Goal: Transaction & Acquisition: Obtain resource

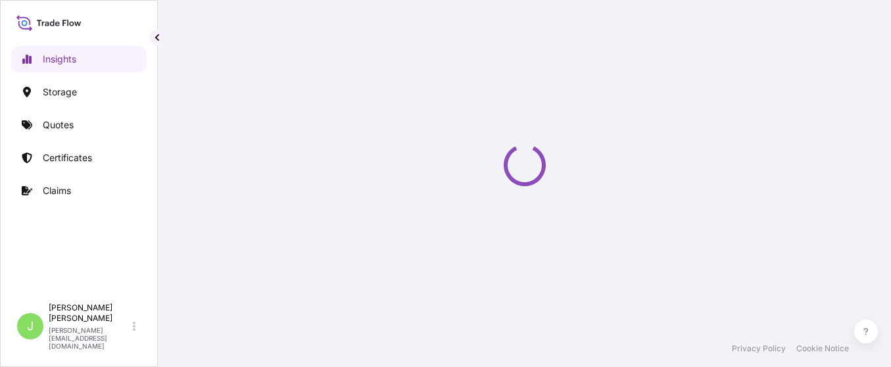
select select "2025"
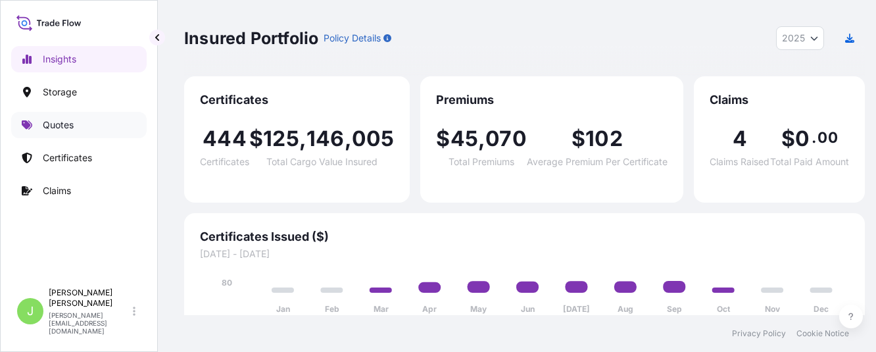
click at [67, 126] on p "Quotes" at bounding box center [58, 124] width 31 height 13
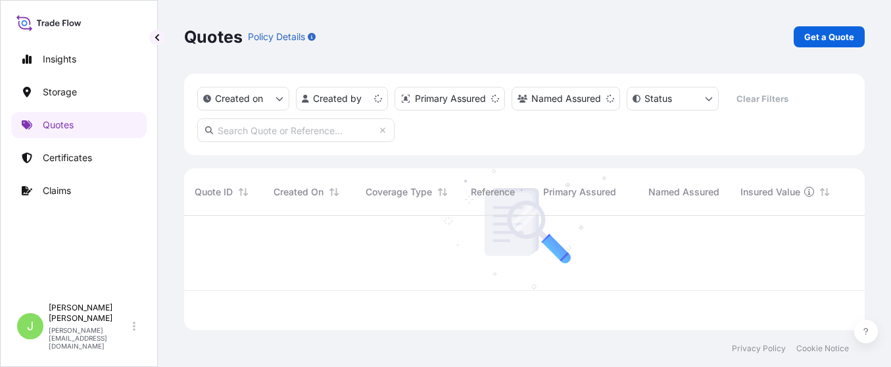
scroll to position [107, 665]
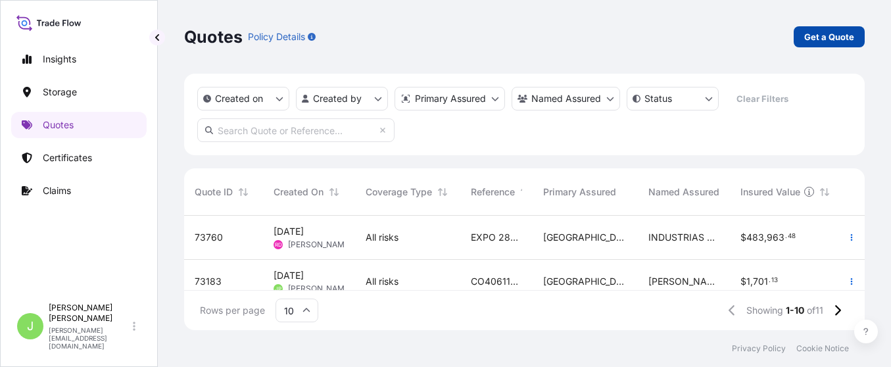
click at [830, 37] on p "Get a Quote" at bounding box center [829, 36] width 50 height 13
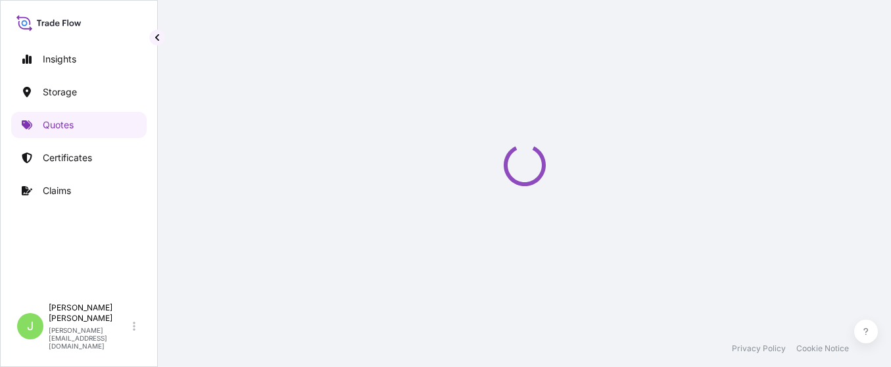
select select "Water"
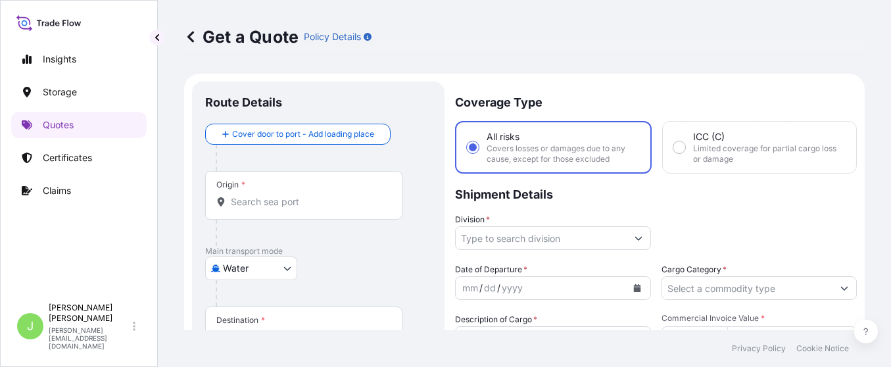
scroll to position [21, 0]
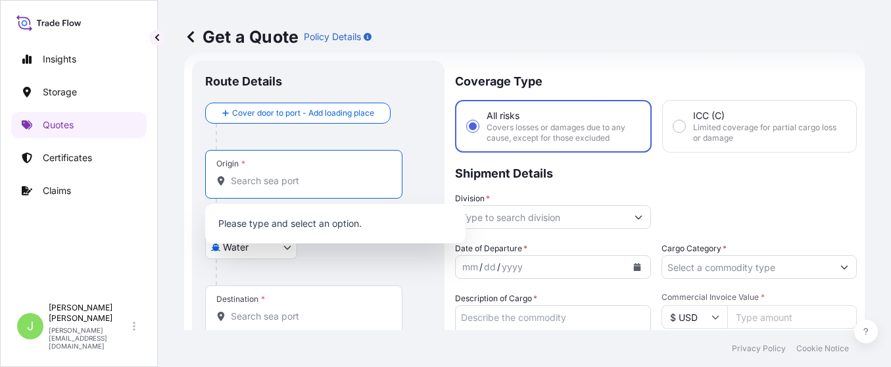
click at [320, 183] on input "Origin *" at bounding box center [308, 180] width 155 height 13
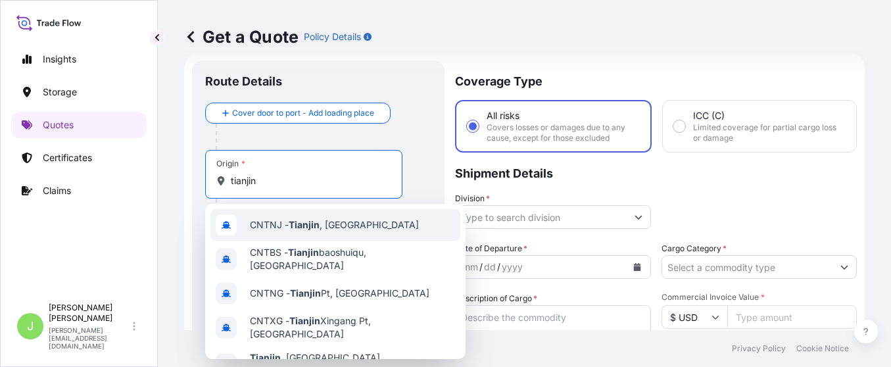
click at [327, 227] on span "CNTNJ - [GEOGRAPHIC_DATA] , [GEOGRAPHIC_DATA]" at bounding box center [334, 224] width 169 height 13
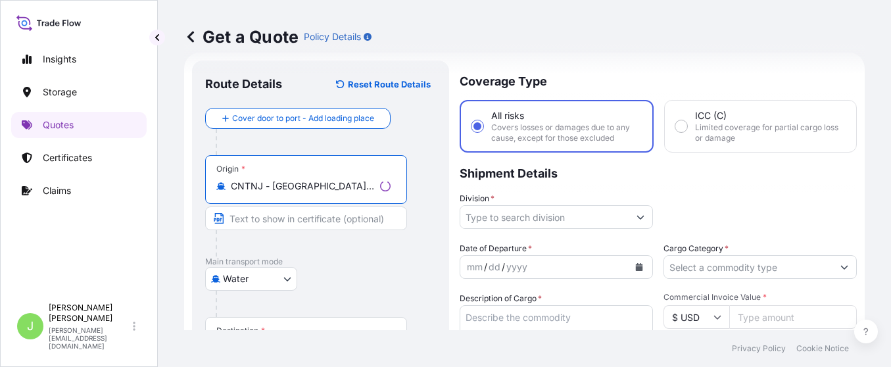
scroll to position [120, 0]
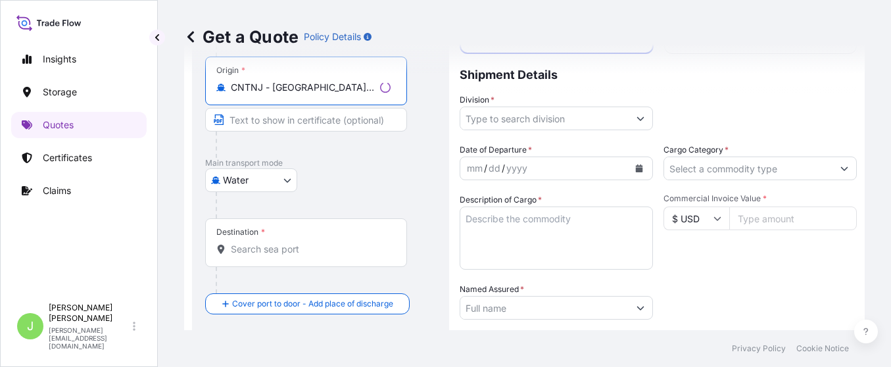
type input "CNTNJ - [GEOGRAPHIC_DATA], [GEOGRAPHIC_DATA]"
click at [307, 252] on input "Destination *" at bounding box center [311, 249] width 160 height 13
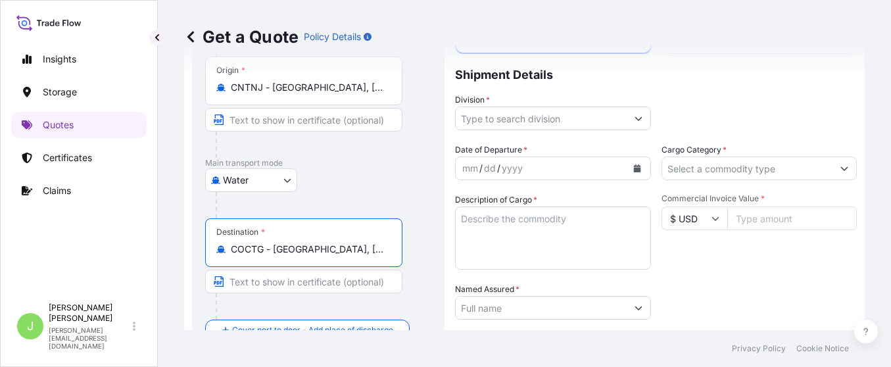
type input "COCTG - [GEOGRAPHIC_DATA], [GEOGRAPHIC_DATA]"
click at [255, 280] on input "Text to appear on certificate" at bounding box center [306, 282] width 202 height 24
click at [333, 277] on input "Text to appear on certificate" at bounding box center [303, 282] width 197 height 24
paste input "SOCIEDAD PORTUARIA BARRANQUILLA VIA MARDIQUE S.A. NIT:900.214.109-8 LT DE TR RU…"
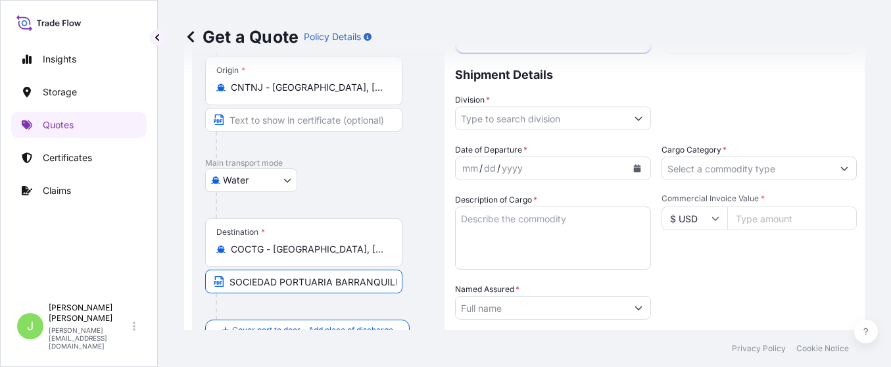
scroll to position [0, 466]
type input "SOCIEDAD PORTUARIA BARRANQUILLA VIA MARDIQUE S.A. NIT:900.214.109-8 LT DE TR RU…"
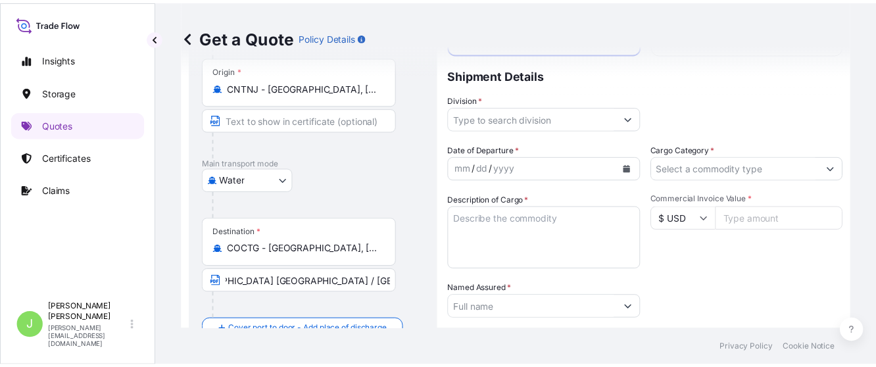
scroll to position [0, 0]
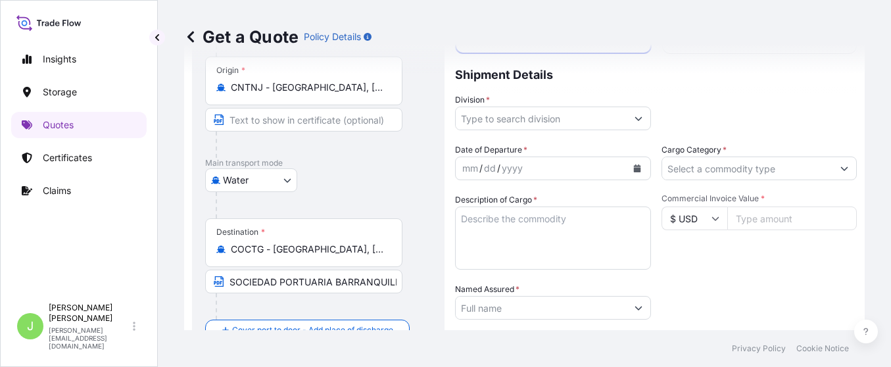
click at [425, 255] on div "Destination * COCTG - [GEOGRAPHIC_DATA], [GEOGRAPHIC_DATA] SOCIEDAD PORTUARIA B…" at bounding box center [318, 268] width 226 height 101
click at [518, 118] on input "Division *" at bounding box center [541, 119] width 171 height 24
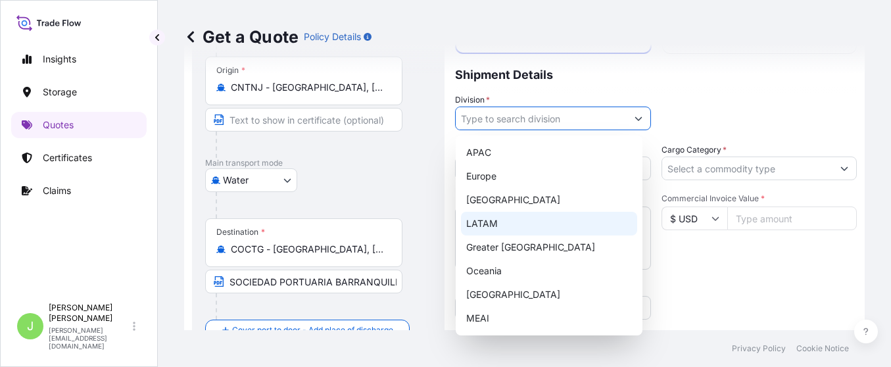
click at [512, 226] on div "LATAM" at bounding box center [549, 224] width 176 height 24
type input "LATAM"
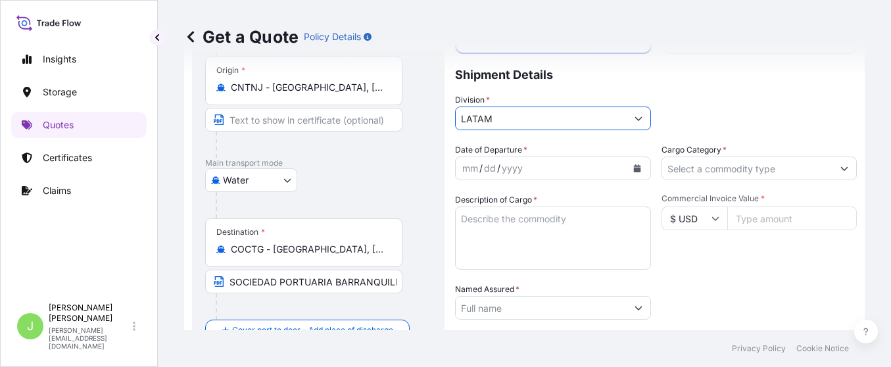
click at [720, 172] on input "Cargo Category *" at bounding box center [747, 168] width 171 height 24
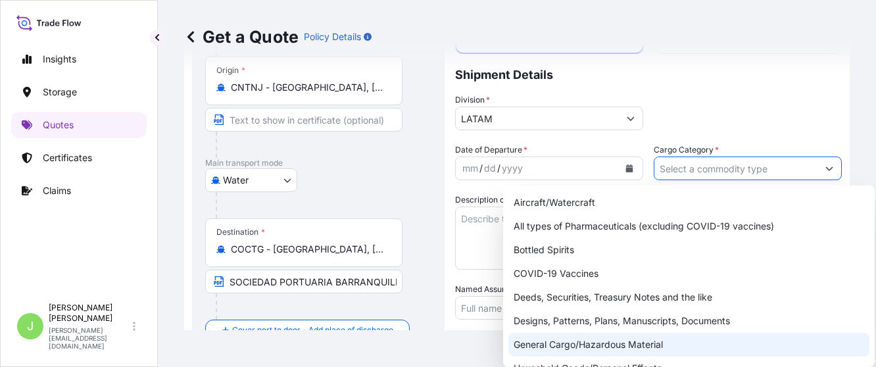
click at [602, 346] on div "General Cargo/Hazardous Material" at bounding box center [688, 345] width 361 height 24
type input "General Cargo/Hazardous Material"
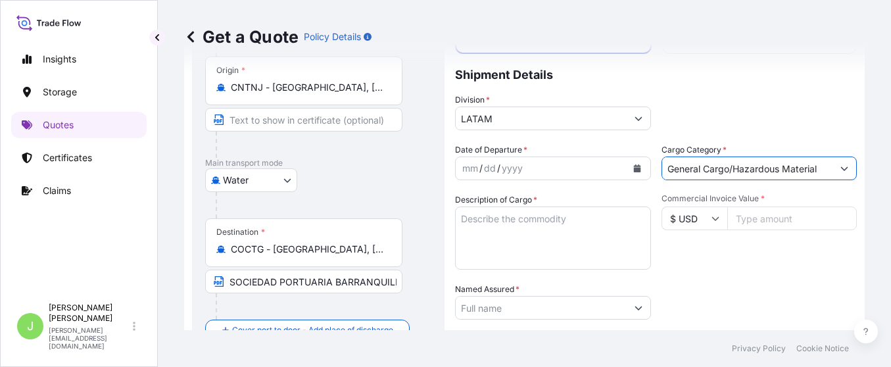
click at [633, 169] on icon "Calendar" at bounding box center [636, 168] width 7 height 8
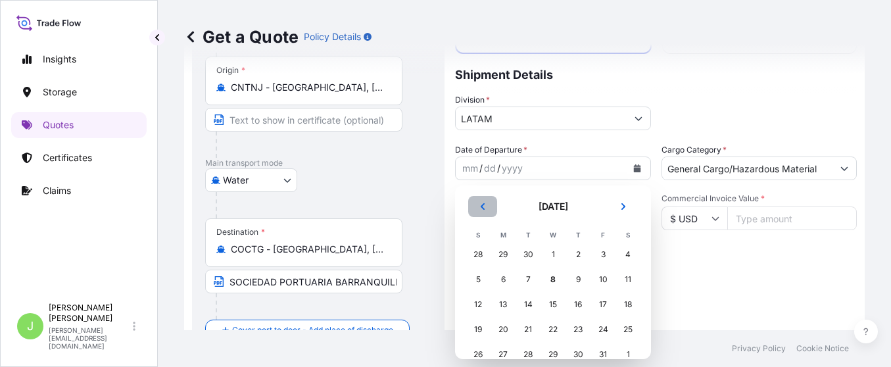
click at [483, 205] on icon "Previous" at bounding box center [483, 206] width 4 height 7
click at [624, 326] on div "27" at bounding box center [628, 330] width 24 height 24
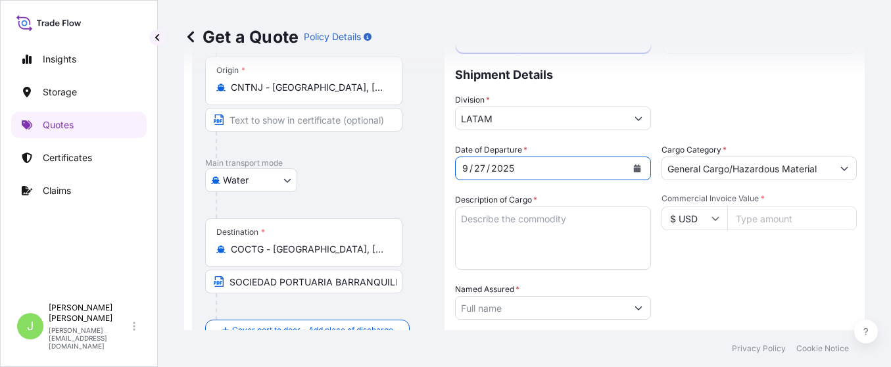
click at [531, 209] on textarea "Description of Cargo *" at bounding box center [553, 237] width 196 height 63
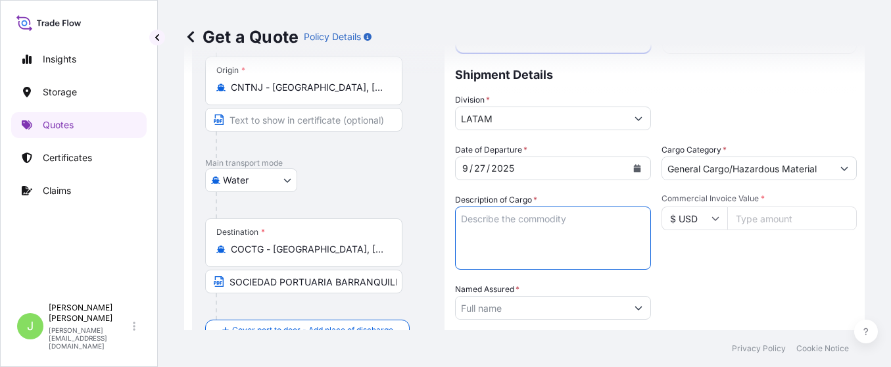
paste textarea "Dredger CSD 500 SHANDONG JULONG with accessories for normal function"
click at [482, 214] on textarea "Dredger CSD 500 SHANDONG JULONG with accessories for normal function" at bounding box center [553, 237] width 196 height 63
type textarea "Dredger CSD 500 SHANDONG JULONG with accessories for normal function"
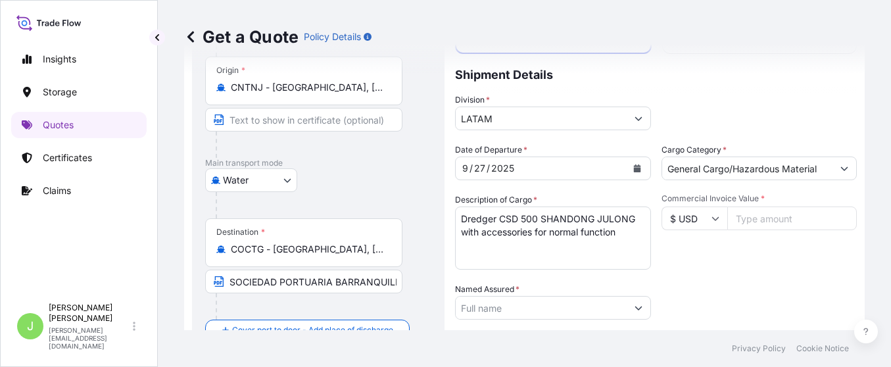
click at [684, 266] on div "Commercial Invoice Value * $ USD" at bounding box center [759, 231] width 196 height 76
click at [732, 217] on input "Commercial Invoice Value *" at bounding box center [792, 218] width 130 height 24
type input "852271"
type input "852271.2"
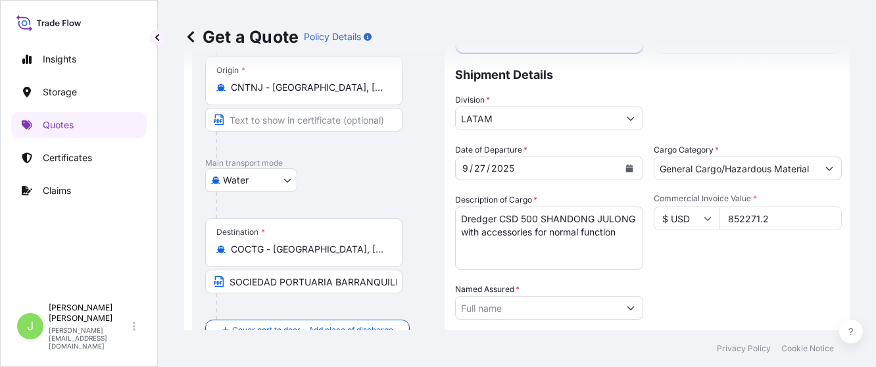
click at [548, 300] on div "Named Assured *" at bounding box center [549, 301] width 188 height 37
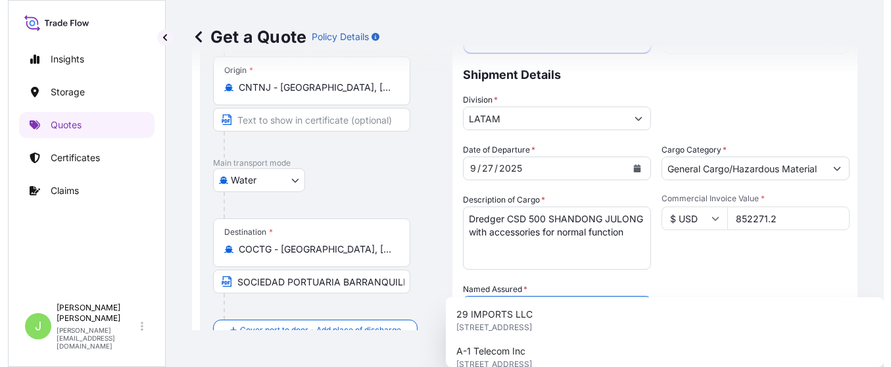
scroll to position [317, 0]
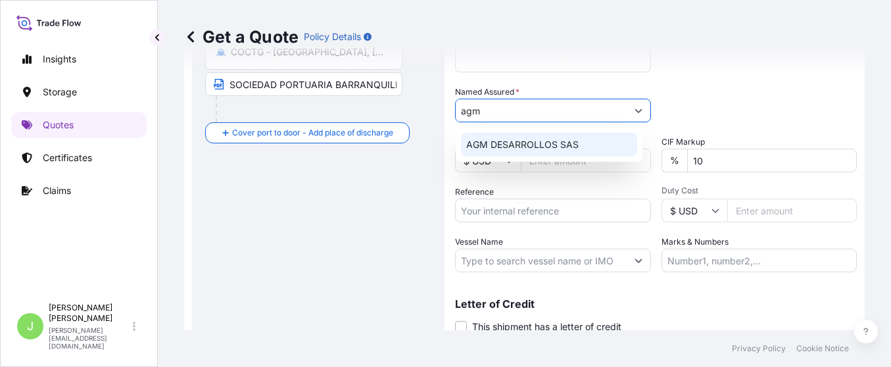
click at [537, 144] on span "AGM DESARROLLOS SAS" at bounding box center [522, 144] width 112 height 13
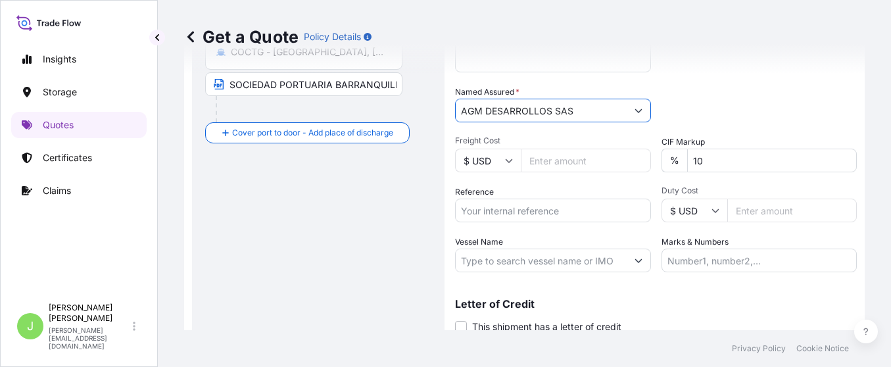
type input "AGM DESARROLLOS SAS"
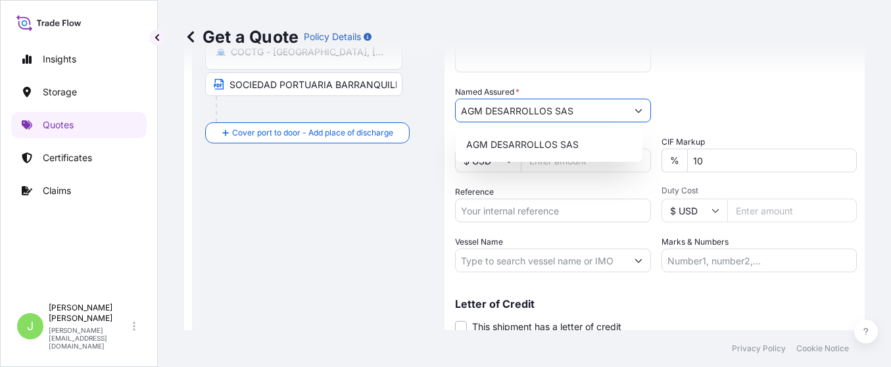
click at [419, 208] on div "Route Details Reset Route Details Cover door to port - Add loading place Place …" at bounding box center [318, 67] width 226 height 579
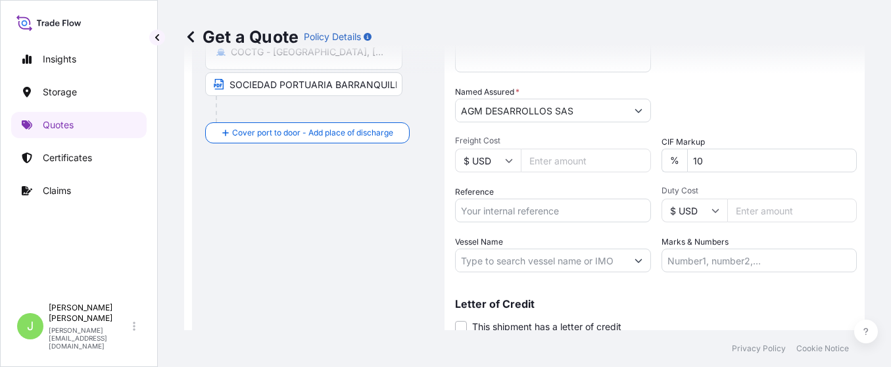
click at [537, 103] on input "AGM DESARROLLOS SAS" at bounding box center [541, 111] width 171 height 24
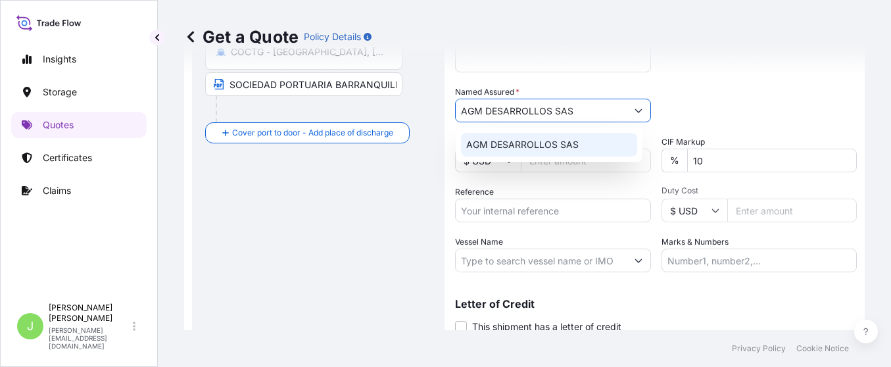
click at [553, 143] on span "AGM DESARROLLOS SAS" at bounding box center [522, 144] width 112 height 13
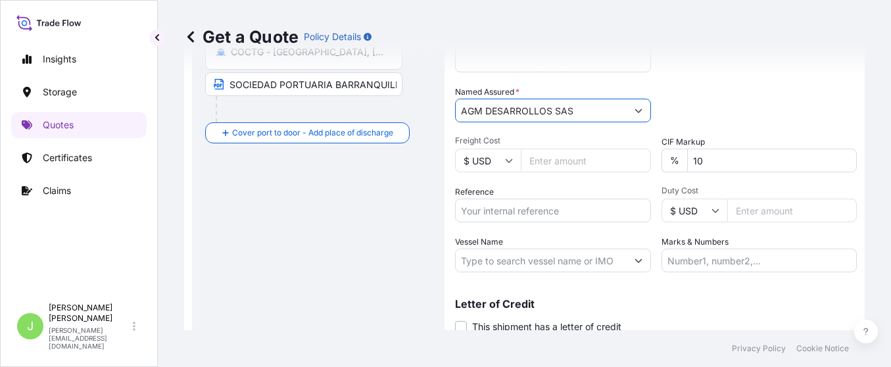
click at [750, 91] on div "Packing Category Type to search a container mode Please select a primary mode o…" at bounding box center [759, 103] width 196 height 37
click at [501, 211] on input "Reference" at bounding box center [553, 211] width 196 height 24
paste input "CO4011155911"
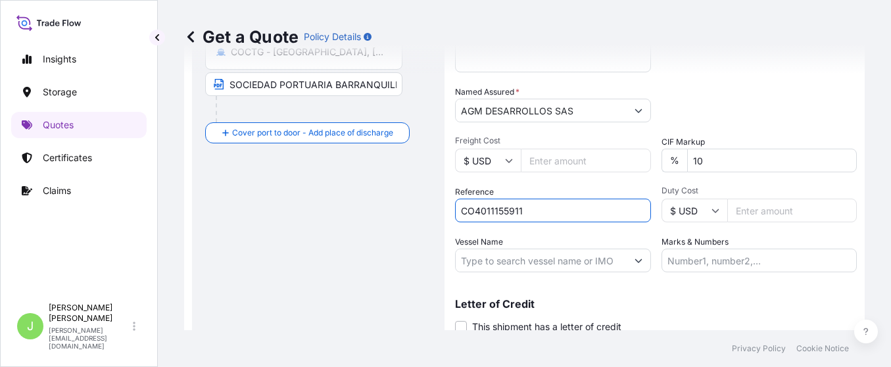
type input "CO4011155911"
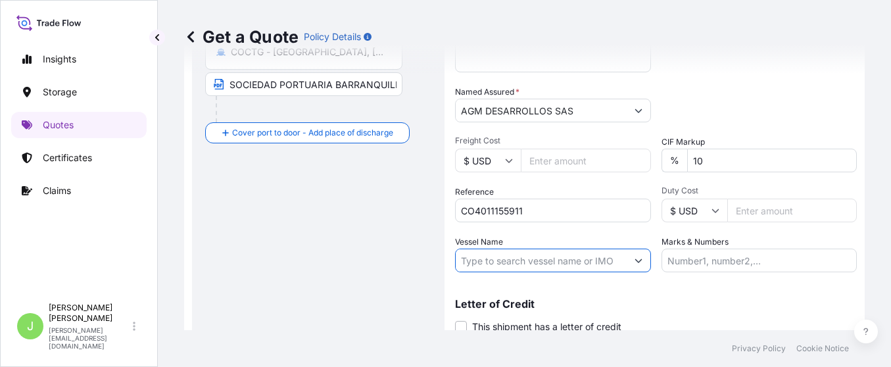
paste input "[PERSON_NAME] [PERSON_NAME]A25022"
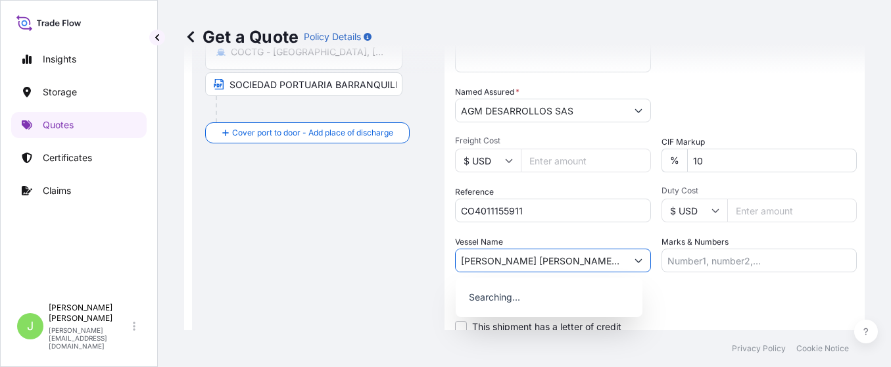
click at [532, 260] on input "[PERSON_NAME] [PERSON_NAME]A25022" at bounding box center [541, 261] width 171 height 24
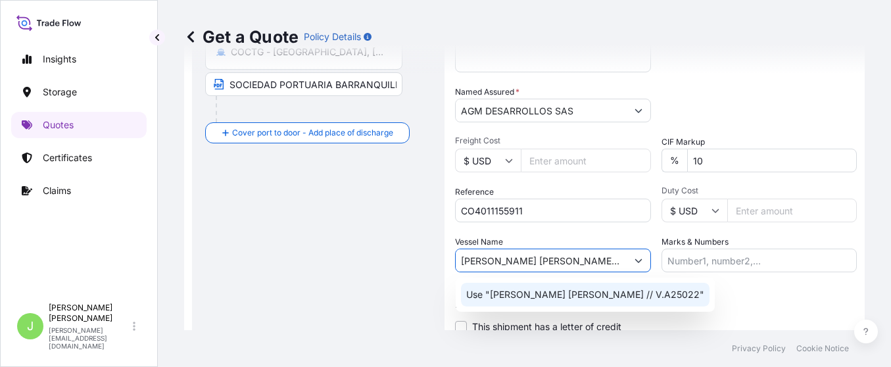
click at [605, 293] on p "Use "[PERSON_NAME] [PERSON_NAME] // V.A25022"" at bounding box center [585, 294] width 238 height 13
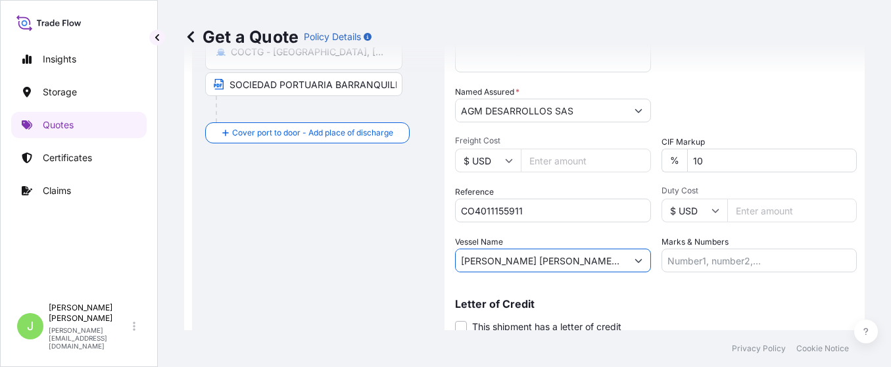
type input "[PERSON_NAME] [PERSON_NAME] // V.A25022"
click at [712, 260] on input "Marks & Numbers" at bounding box center [759, 261] width 196 height 24
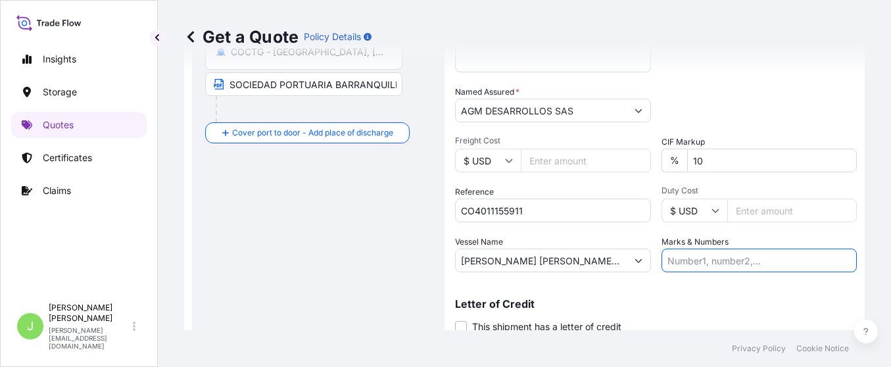
paste input "CO4011155911"
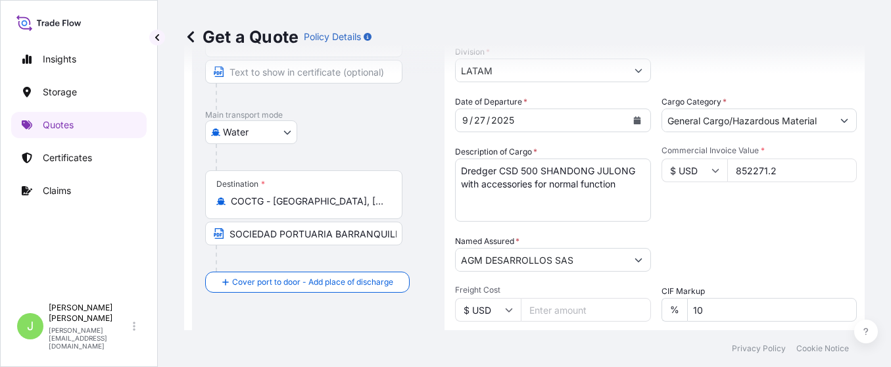
scroll to position [253, 0]
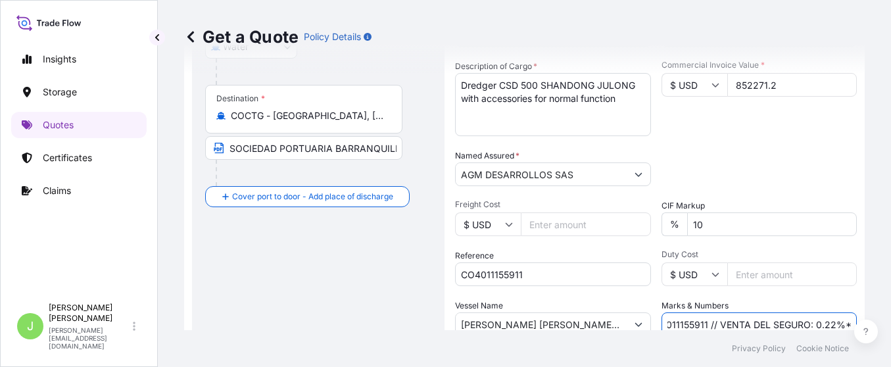
type input "CO4011155911 // VENTA DEL SEGURO: 0.22%*"
click at [393, 32] on div "Get a Quote Policy Details" at bounding box center [524, 36] width 681 height 21
click at [423, 176] on div "Destination * COCTG - [GEOGRAPHIC_DATA], [GEOGRAPHIC_DATA] SOCIEDAD PORTUARIA B…" at bounding box center [318, 135] width 226 height 101
click at [350, 244] on div "Route Details Reset Route Details Cover door to port - Add loading place Place …" at bounding box center [318, 131] width 226 height 579
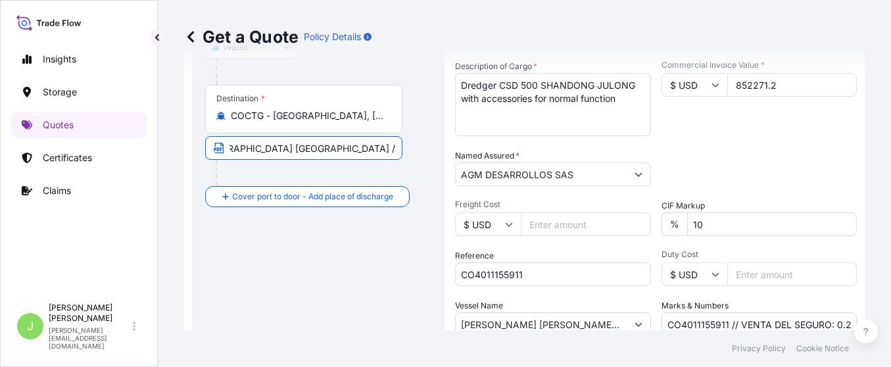
scroll to position [0, 466]
drag, startPoint x: 345, startPoint y: 150, endPoint x: 396, endPoint y: 155, distance: 51.5
click at [396, 155] on input "SOCIEDAD PORTUARIA BARRANQUILLA VIA MARDIQUE S.A. NIT:900.214.109-8 LT DE TR RU…" at bounding box center [303, 148] width 197 height 24
click at [306, 272] on div "Route Details Reset Route Details Cover door to port - Add loading place Place …" at bounding box center [318, 131] width 226 height 579
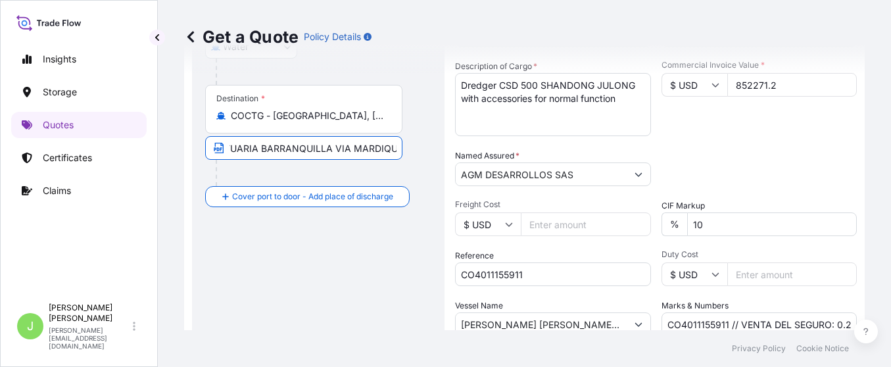
scroll to position [0, 133]
click at [329, 149] on input "SOCIEDAD PORTUARIA BARRANQUILLA VIA MARDIQUE S.A. NIT:900.214.109-8 LT DE TR RU…" at bounding box center [303, 148] width 197 height 24
click at [272, 250] on div "Route Details Reset Route Details Cover door to port - Add loading place Place …" at bounding box center [318, 131] width 226 height 579
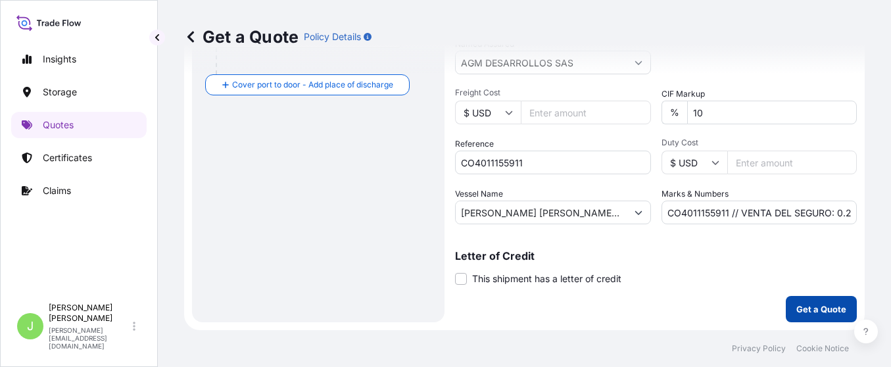
click at [792, 317] on button "Get a Quote" at bounding box center [821, 309] width 71 height 26
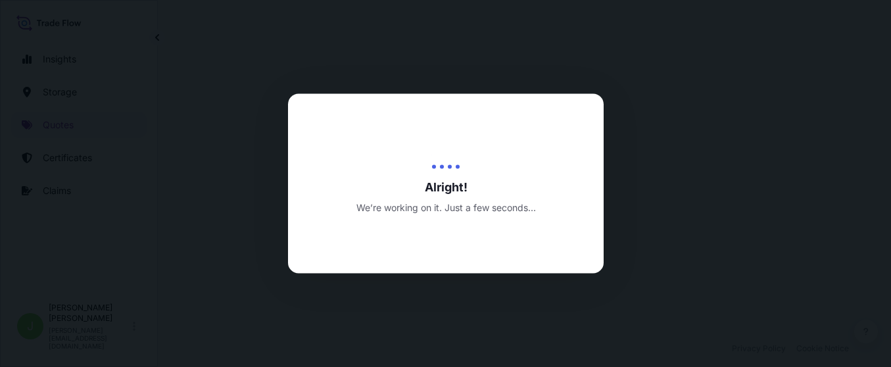
select select "Water"
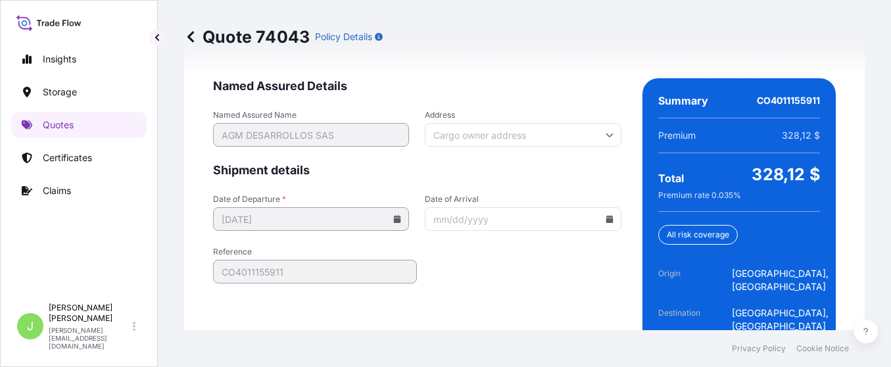
scroll to position [2159, 0]
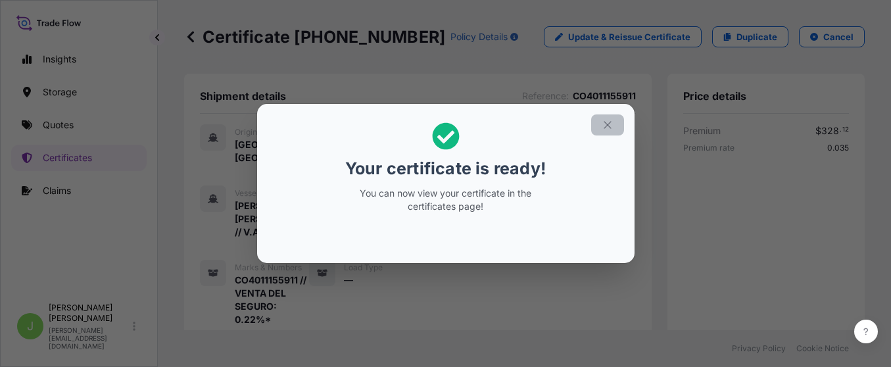
click at [616, 126] on button "button" at bounding box center [607, 124] width 33 height 21
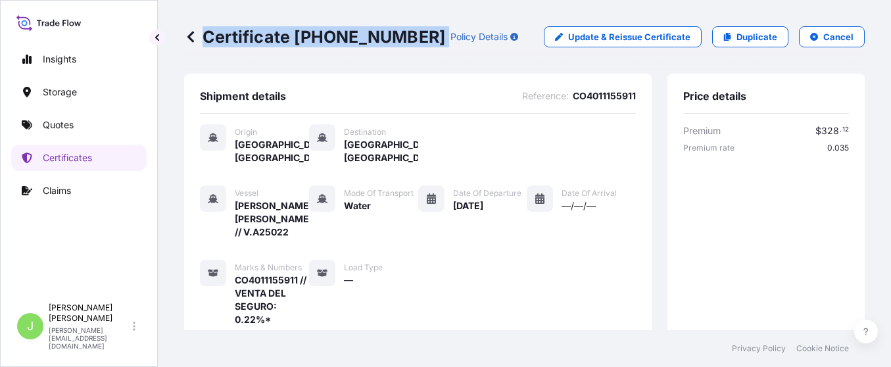
drag, startPoint x: 204, startPoint y: 29, endPoint x: 398, endPoint y: 36, distance: 194.1
click at [398, 36] on div "Certificate [PHONE_NUMBER] Policy Details" at bounding box center [351, 36] width 334 height 21
copy p "Certificate [PHONE_NUMBER]"
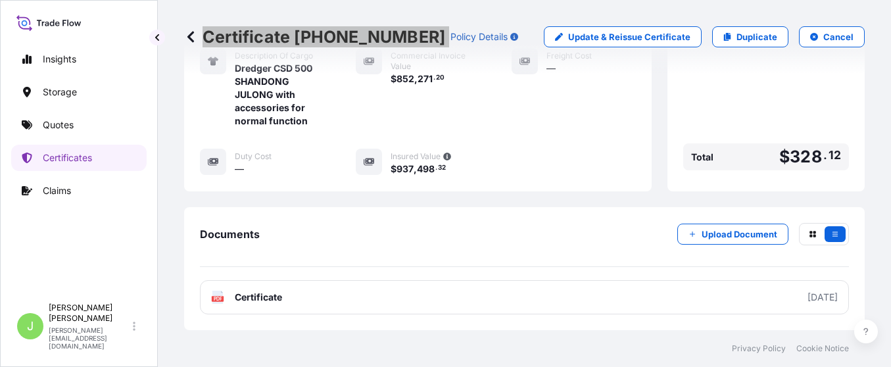
scroll to position [499, 0]
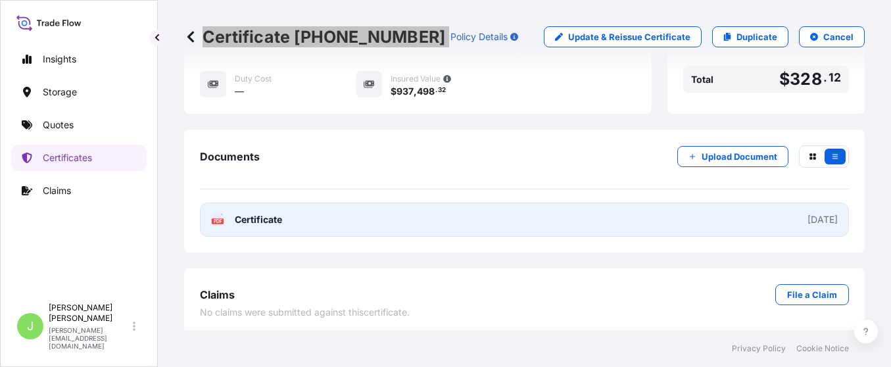
click at [287, 204] on link "PDF Certificate [DATE]" at bounding box center [524, 220] width 649 height 34
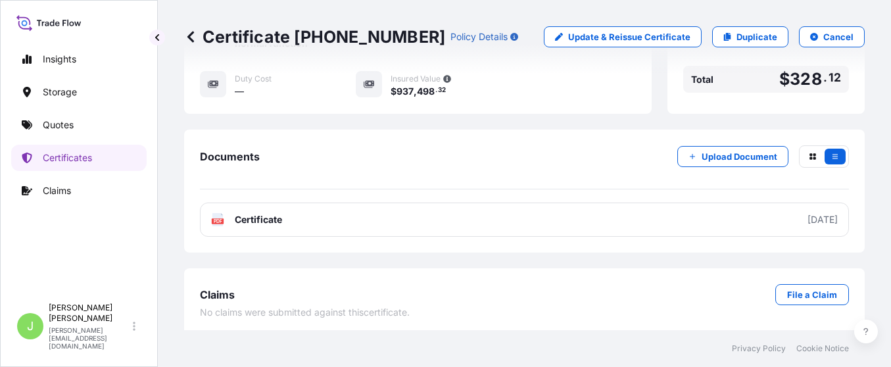
click at [387, 174] on div "Documents Upload Document" at bounding box center [524, 167] width 649 height 44
